Goal: Task Accomplishment & Management: Manage account settings

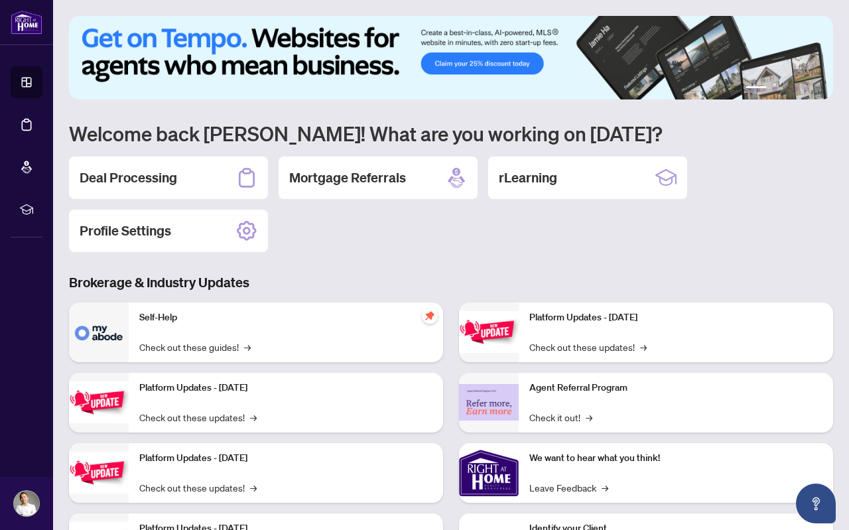
click at [431, 283] on h3 "Brokerage & Industry Updates" at bounding box center [451, 282] width 764 height 19
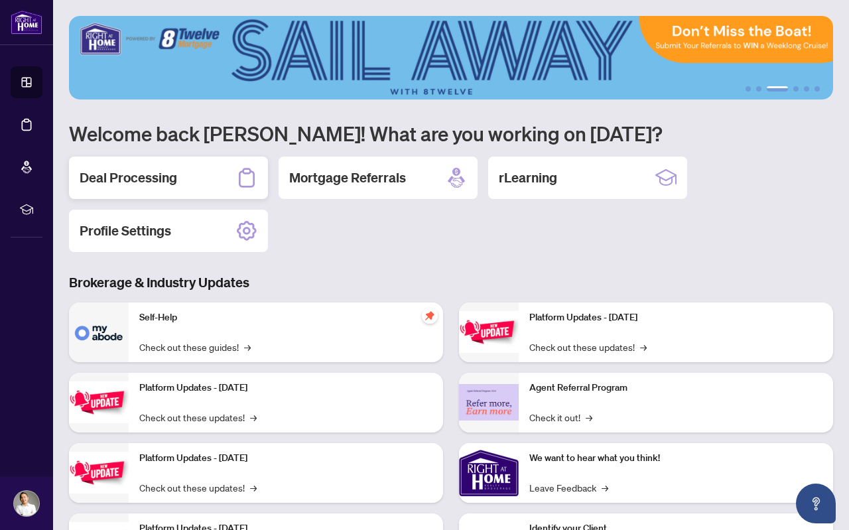
click at [194, 194] on div "Deal Processing" at bounding box center [168, 178] width 199 height 42
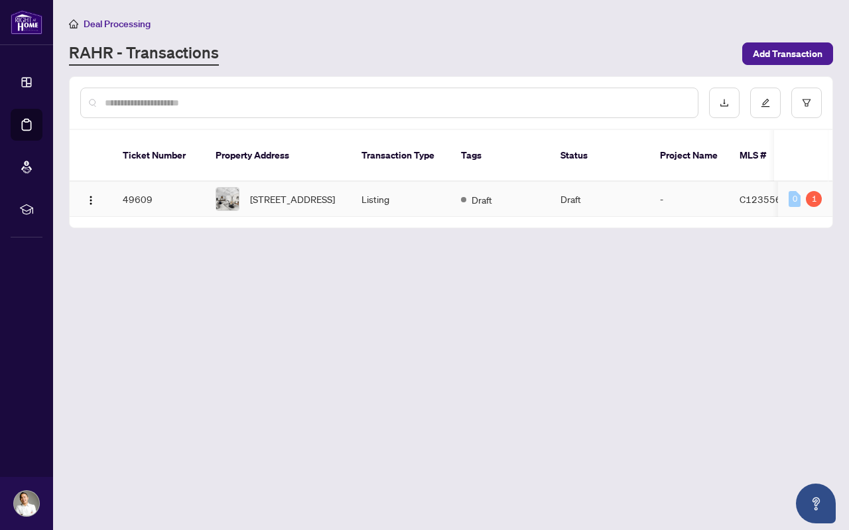
click at [570, 201] on td "Draft" at bounding box center [599, 199] width 99 height 35
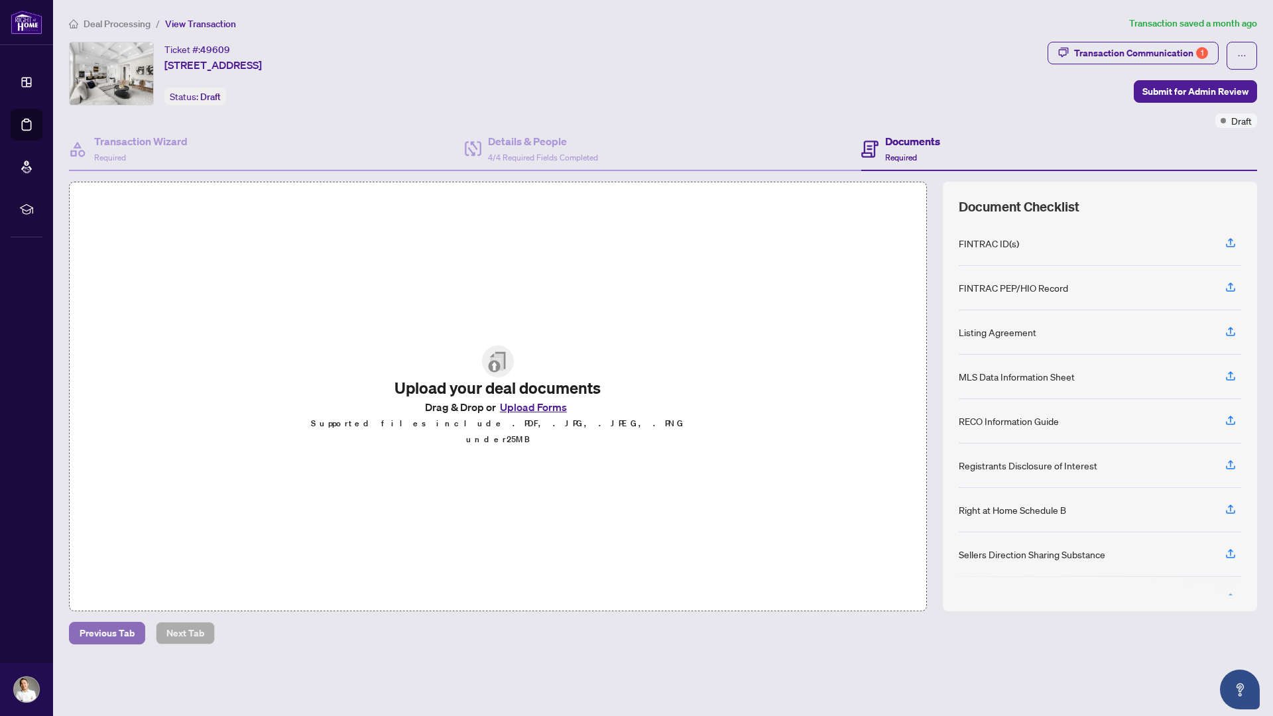
click at [113, 529] on span "Previous Tab" at bounding box center [107, 633] width 55 height 21
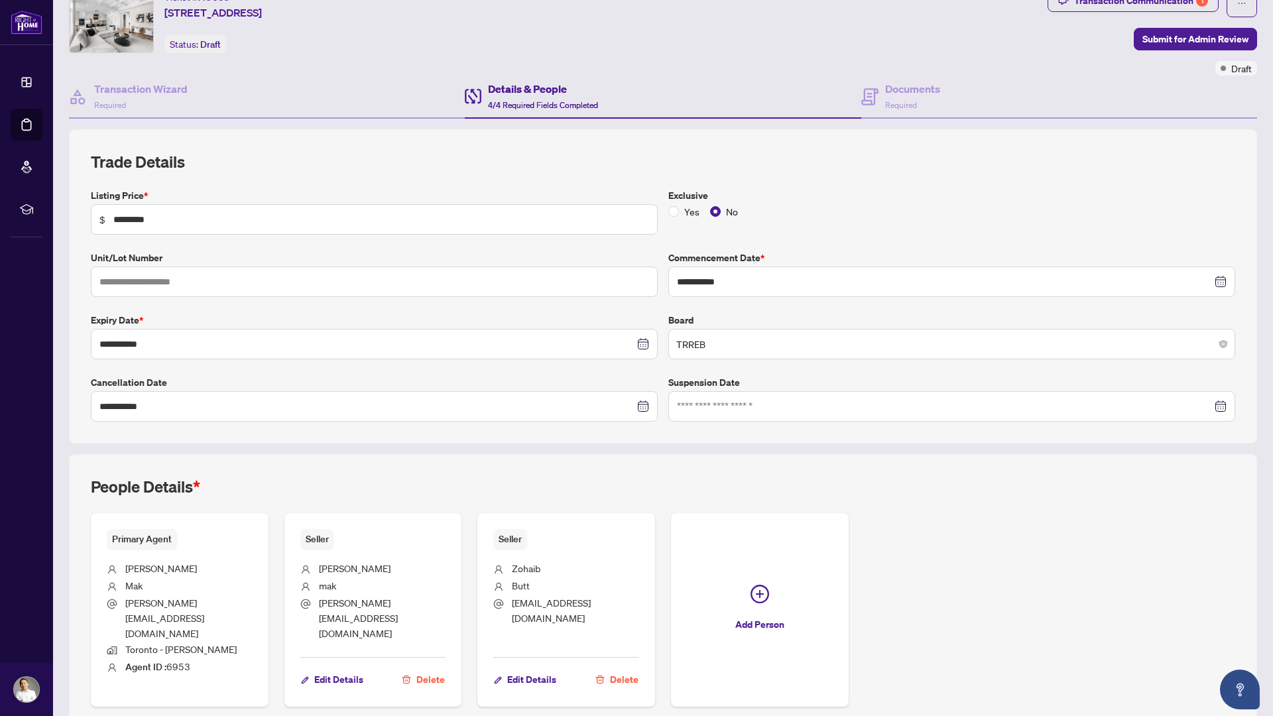
scroll to position [83, 0]
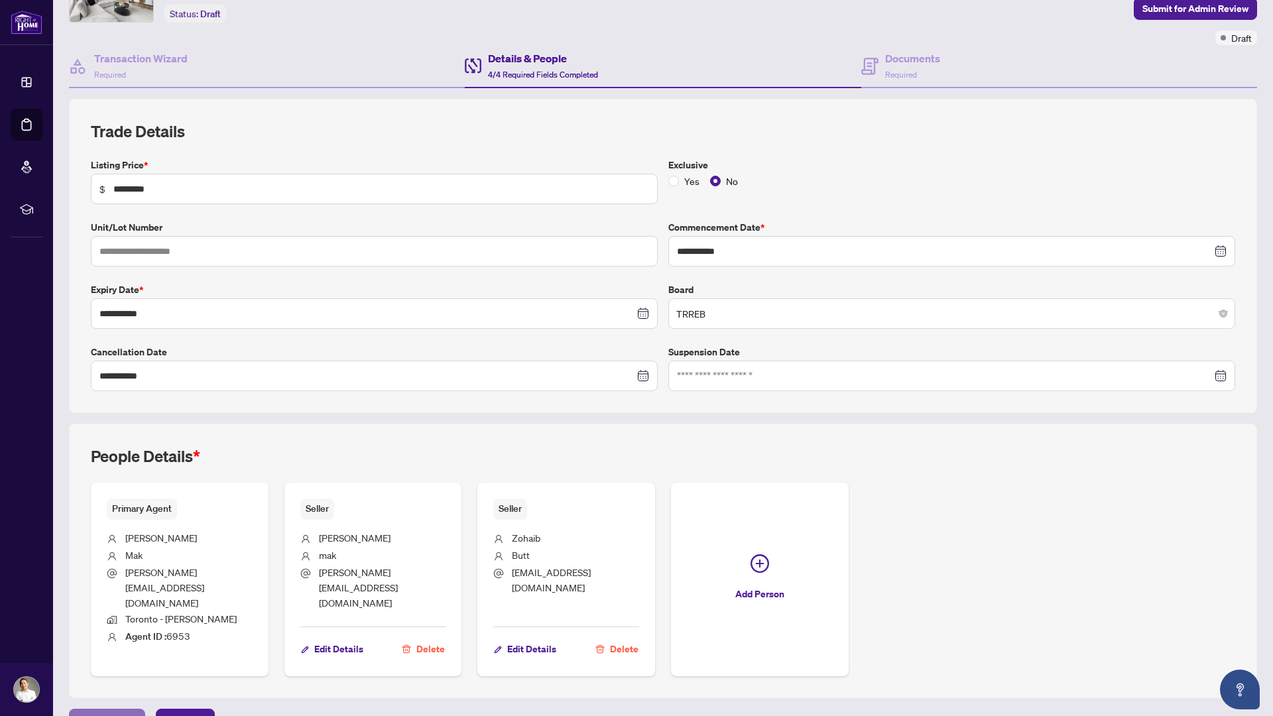
click at [117, 529] on span "Previous Tab" at bounding box center [107, 720] width 55 height 21
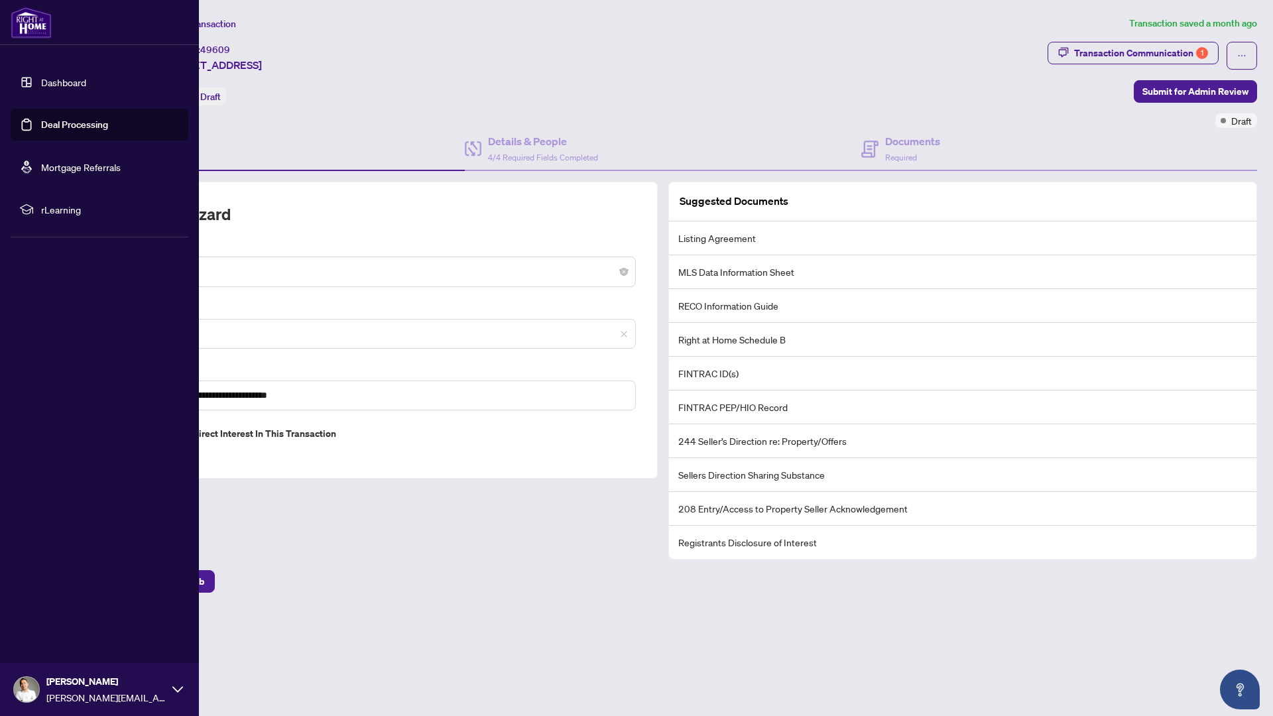
click at [60, 76] on link "Dashboard" at bounding box center [63, 82] width 45 height 12
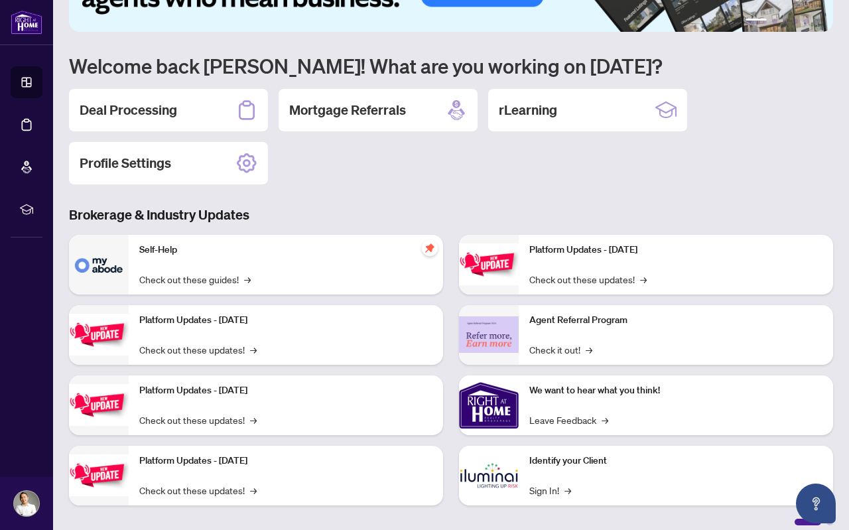
scroll to position [72, 0]
